Goal: Information Seeking & Learning: Find specific page/section

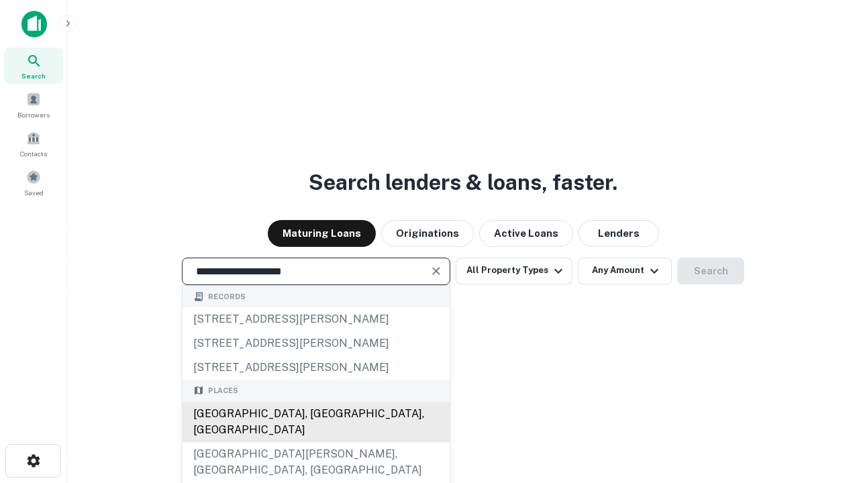
click at [316, 442] on div "[GEOGRAPHIC_DATA], [GEOGRAPHIC_DATA], [GEOGRAPHIC_DATA]" at bounding box center [316, 422] width 267 height 40
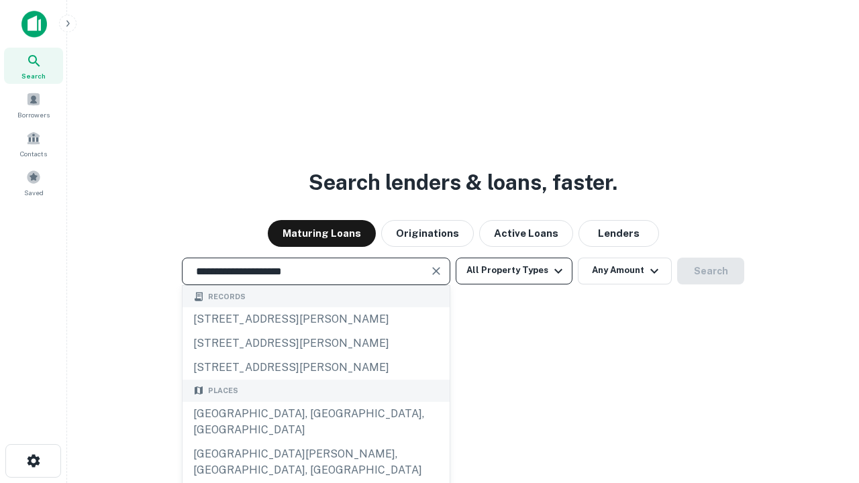
type input "**********"
click at [514, 271] on button "All Property Types" at bounding box center [514, 271] width 117 height 27
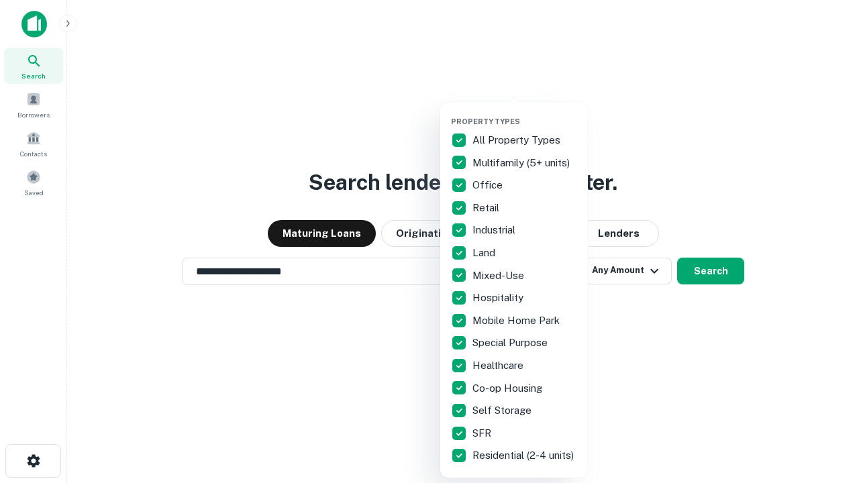
click at [525, 113] on button "button" at bounding box center [525, 113] width 148 height 1
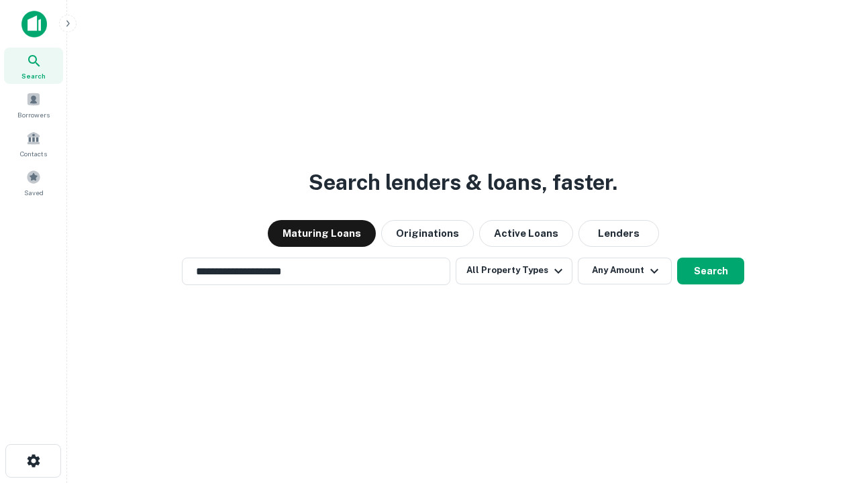
scroll to position [21, 0]
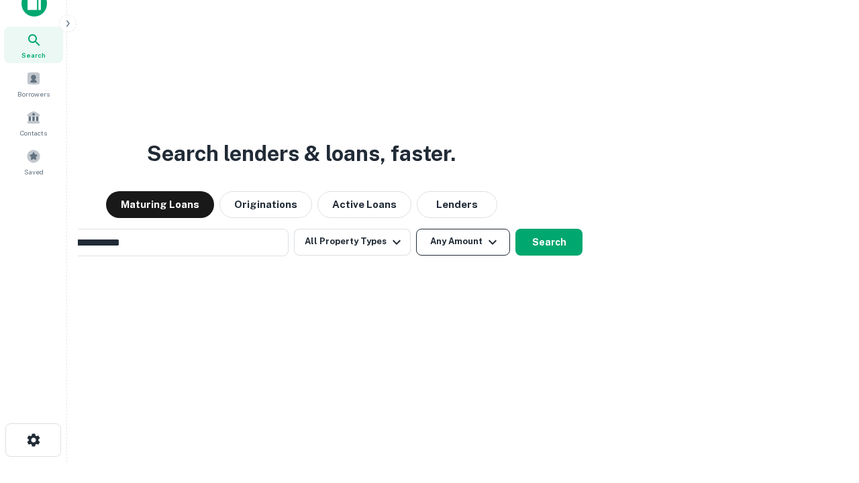
click at [416, 229] on button "Any Amount" at bounding box center [463, 242] width 94 height 27
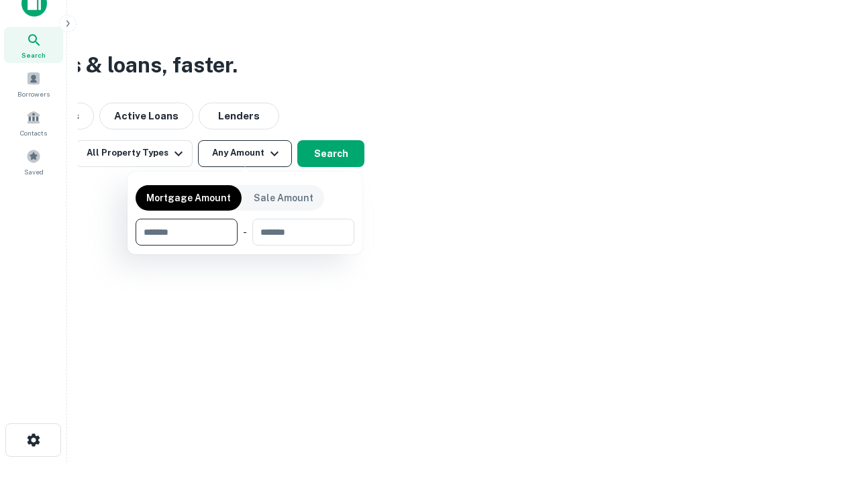
scroll to position [21, 0]
type input "*******"
click at [245, 246] on button "button" at bounding box center [245, 246] width 219 height 1
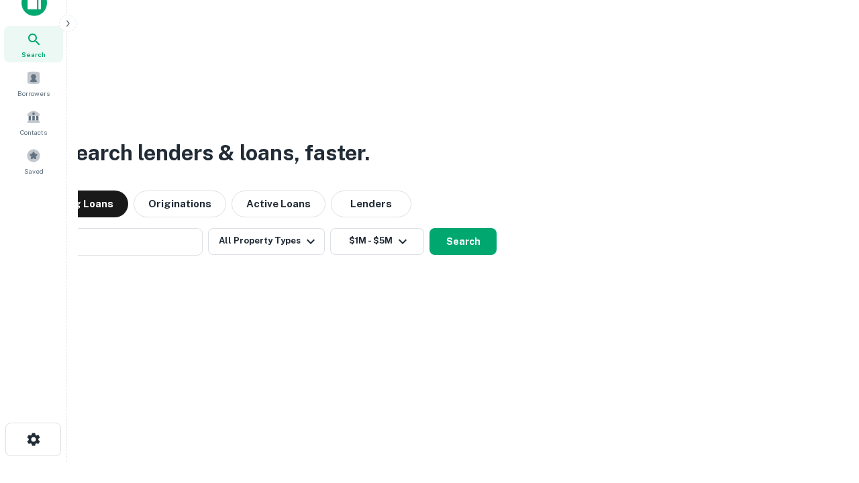
scroll to position [21, 0]
click at [430, 229] on button "Search" at bounding box center [463, 242] width 67 height 27
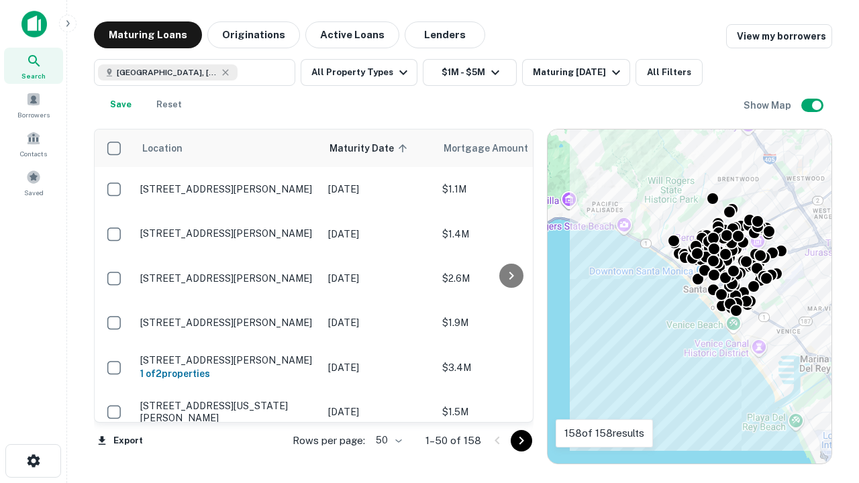
click at [387, 440] on body "Search Borrowers Contacts Saved Maturing Loans Originations Active Loans Lender…" at bounding box center [429, 241] width 859 height 483
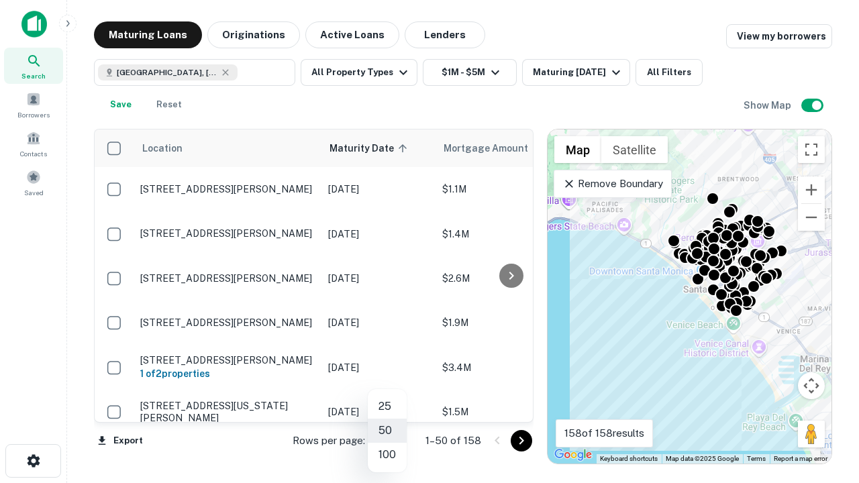
click at [387, 407] on li "25" at bounding box center [387, 407] width 39 height 24
